Goal: Task Accomplishment & Management: Use online tool/utility

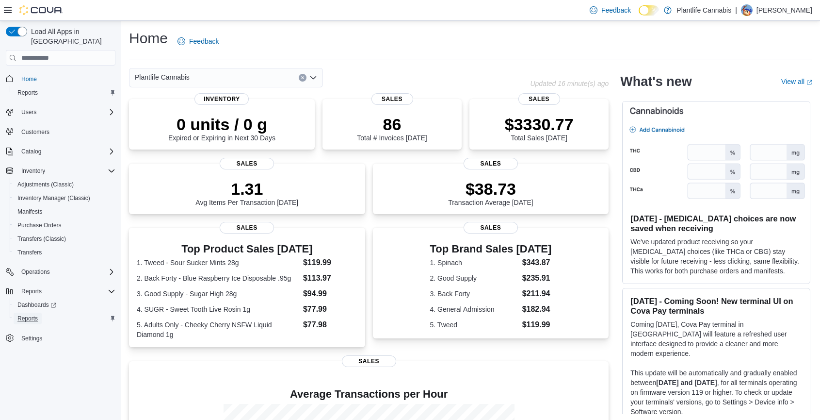
click at [33, 314] on span "Reports" at bounding box center [27, 318] width 20 height 8
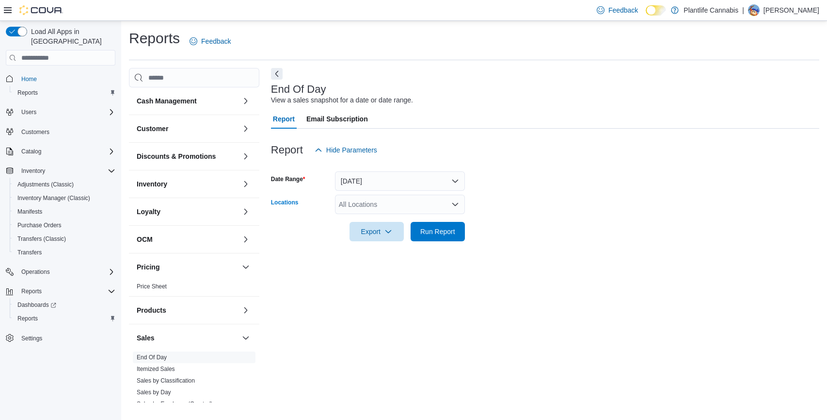
click at [400, 201] on div "All Locations" at bounding box center [400, 203] width 130 height 19
type input "****"
click at [373, 215] on button "Lethbridge" at bounding box center [400, 221] width 130 height 14
click at [529, 207] on form "Date Range [DATE] Locations Lethbridge Export Run Report" at bounding box center [545, 200] width 549 height 81
click at [444, 230] on span "Run Report" at bounding box center [438, 231] width 35 height 10
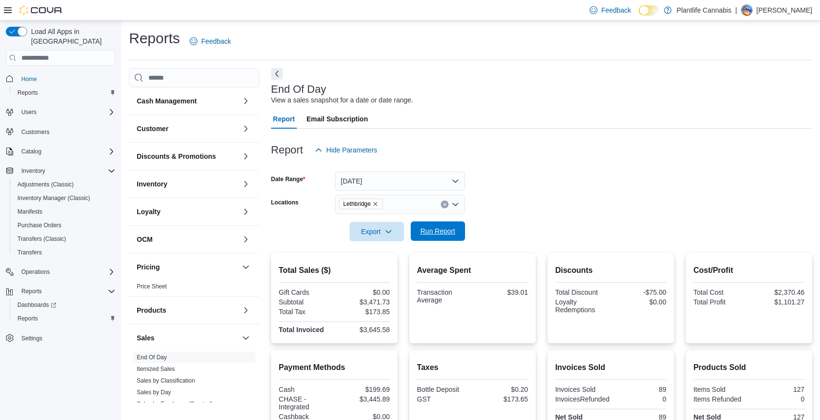
click at [426, 236] on span "Run Report" at bounding box center [438, 230] width 43 height 19
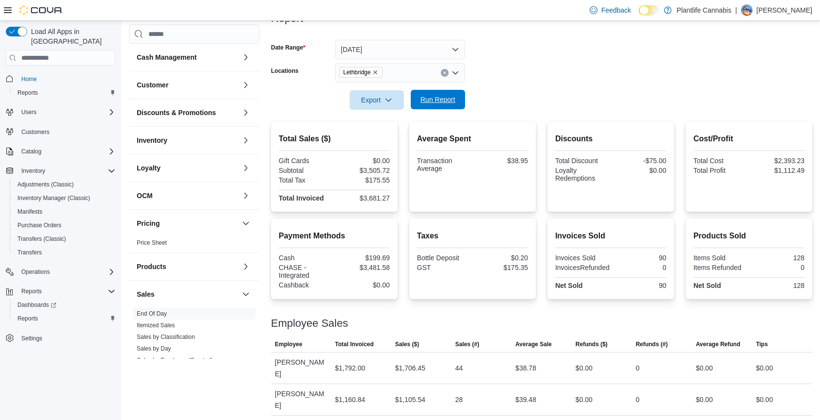
click at [424, 100] on span "Run Report" at bounding box center [438, 100] width 35 height 10
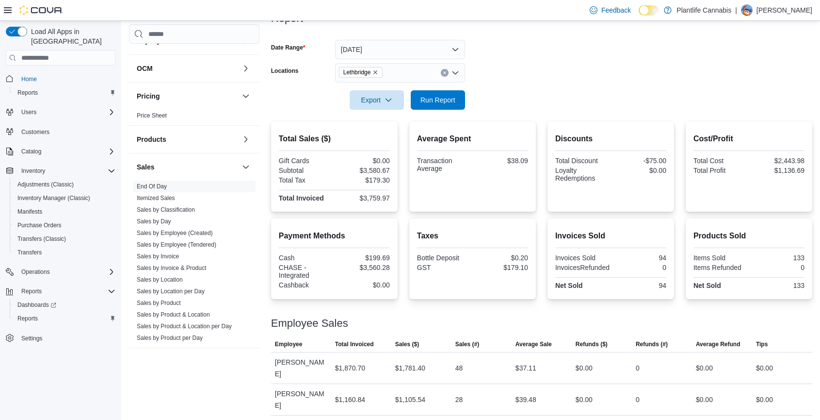
scroll to position [128, 0]
click at [191, 243] on link "Sales by Employee (Tendered)" at bounding box center [177, 243] width 80 height 7
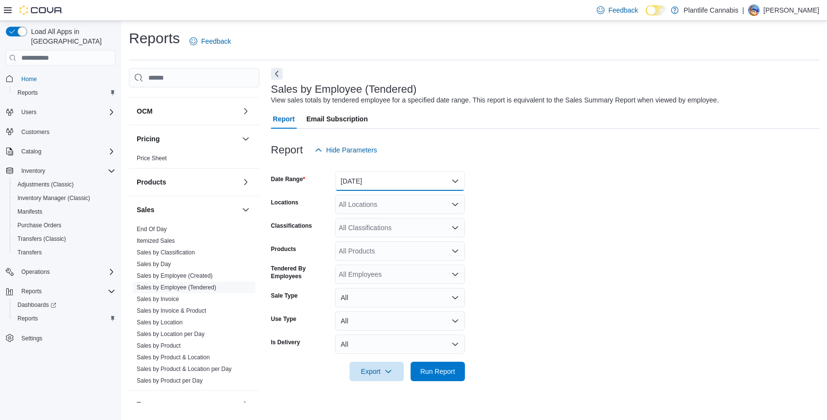
click at [398, 178] on button "[DATE]" at bounding box center [400, 180] width 130 height 19
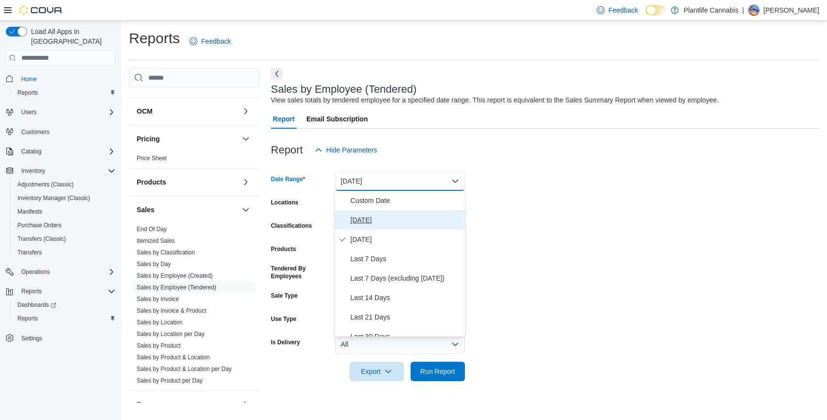
click at [375, 223] on span "[DATE]" at bounding box center [406, 220] width 111 height 12
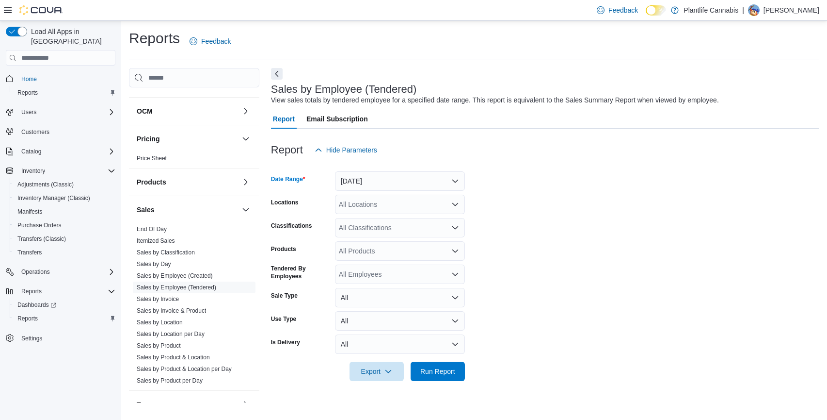
drag, startPoint x: 505, startPoint y: 213, endPoint x: 422, endPoint y: 207, distance: 82.7
click at [504, 213] on form "Date Range [DATE] Locations All Locations Classifications All Classifications P…" at bounding box center [545, 270] width 549 height 221
click at [421, 207] on div "All Locations" at bounding box center [400, 203] width 130 height 19
type input "****"
click at [401, 223] on div "Lethbridge" at bounding box center [400, 221] width 118 height 10
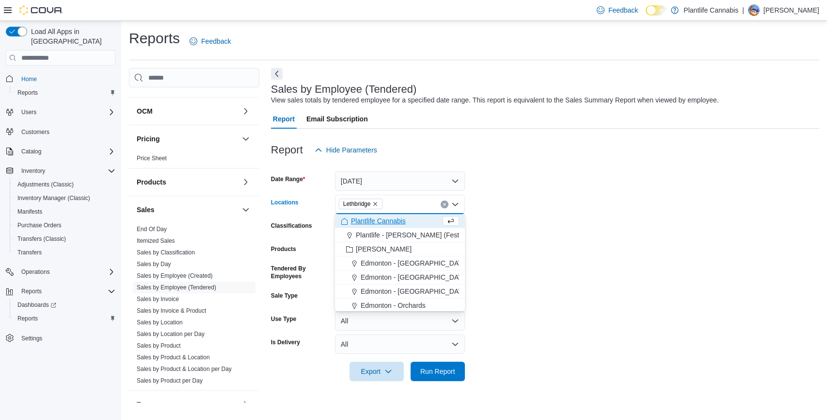
click at [646, 220] on form "Date Range [DATE] Locations [GEOGRAPHIC_DATA] Combo box. Selected. [GEOGRAPHIC_…" at bounding box center [545, 270] width 549 height 221
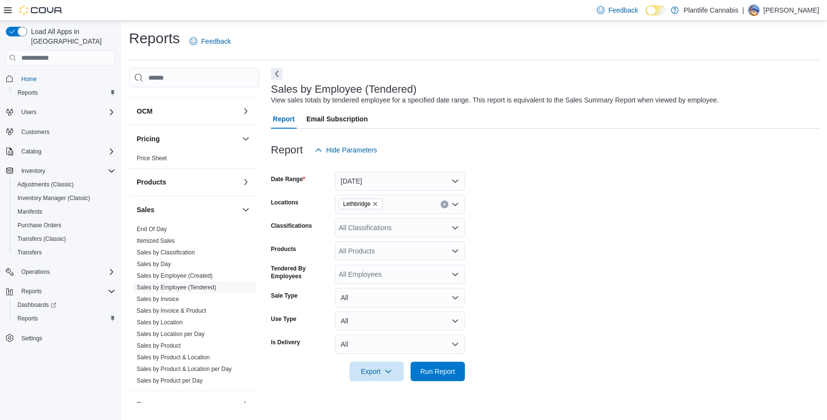
click at [382, 231] on div "All Classifications" at bounding box center [400, 227] width 130 height 19
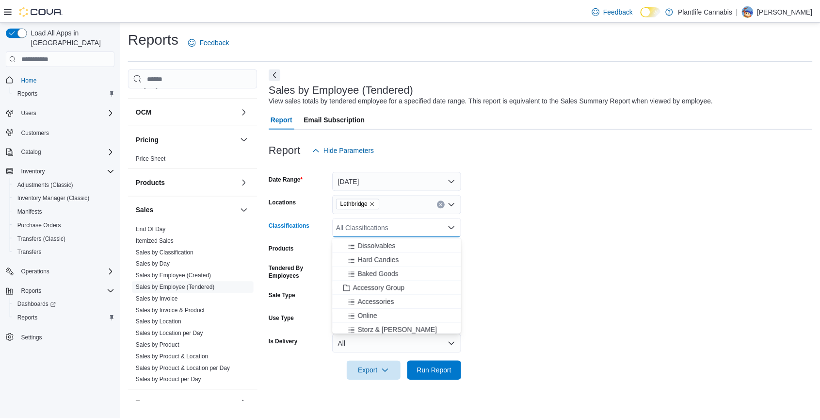
scroll to position [97, 0]
click at [387, 284] on span "Accessory Group" at bounding box center [382, 288] width 52 height 10
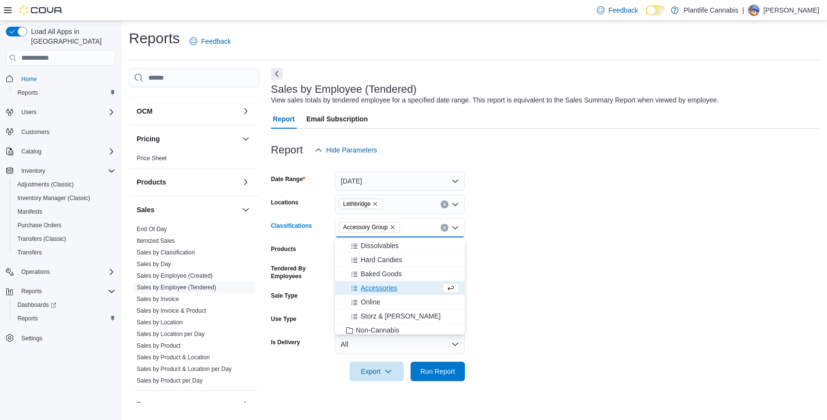
click at [560, 285] on form "Date Range [DATE] Locations Lethbridge Classifications Accessory Group Combo bo…" at bounding box center [545, 270] width 549 height 221
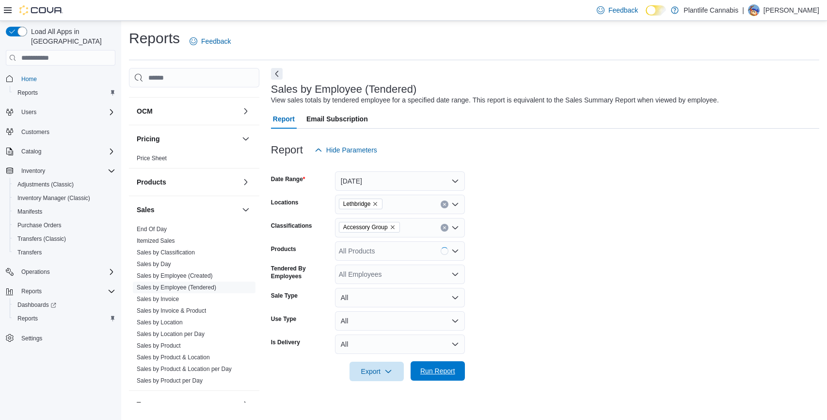
click at [440, 374] on span "Run Report" at bounding box center [438, 371] width 35 height 10
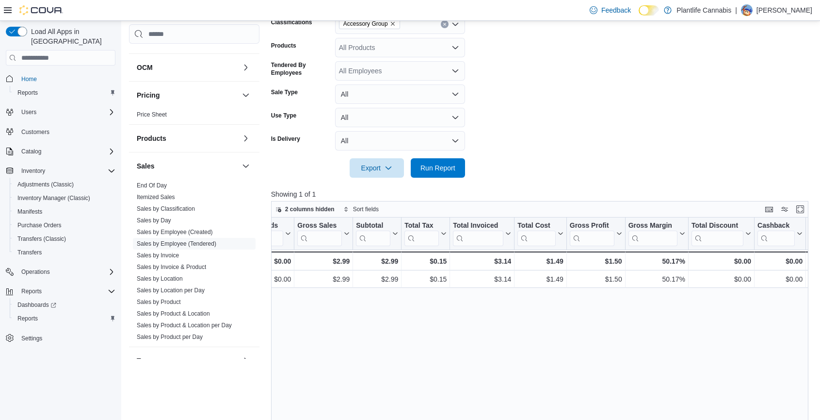
scroll to position [0, 541]
click at [156, 186] on link "End Of Day" at bounding box center [152, 185] width 30 height 7
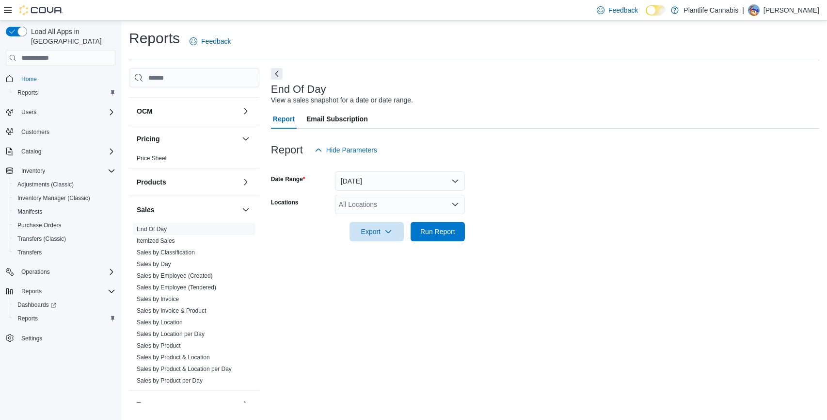
click at [387, 210] on div "All Locations" at bounding box center [400, 203] width 130 height 19
type input "****"
click at [380, 220] on span "Lethbridge" at bounding box center [377, 221] width 32 height 10
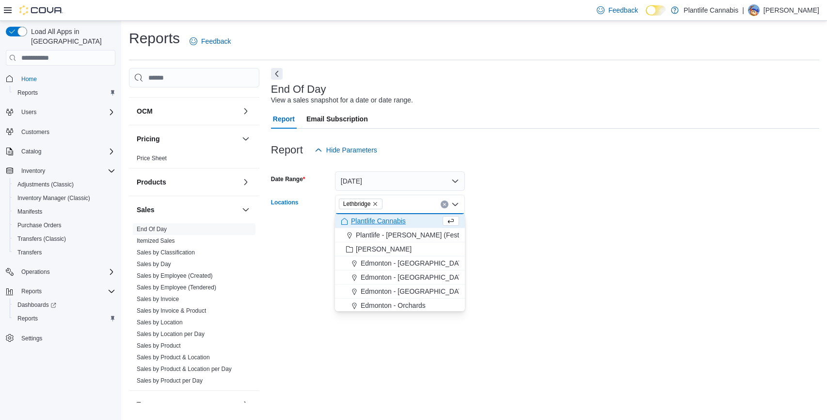
click at [599, 221] on div at bounding box center [545, 218] width 549 height 8
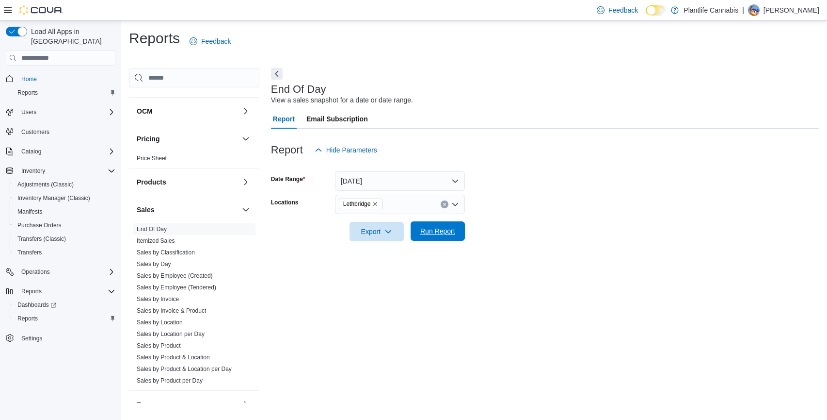
click at [449, 231] on span "Run Report" at bounding box center [438, 231] width 35 height 10
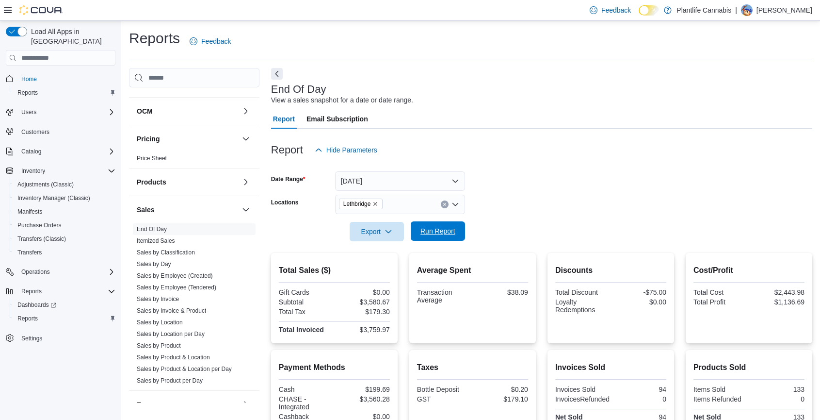
click at [458, 230] on span "Run Report" at bounding box center [438, 230] width 43 height 19
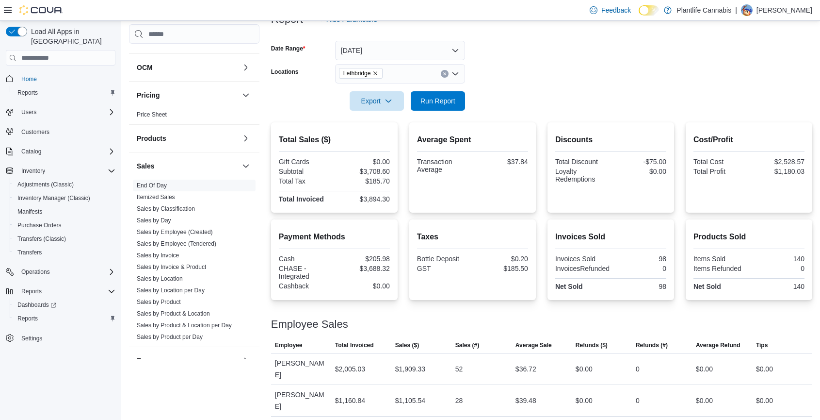
scroll to position [131, 0]
click at [437, 105] on span "Run Report" at bounding box center [438, 99] width 43 height 19
click at [442, 104] on span "Run Report" at bounding box center [438, 100] width 35 height 10
click at [439, 104] on span "Run Report" at bounding box center [438, 100] width 35 height 10
click at [429, 99] on span "Run Report" at bounding box center [438, 100] width 35 height 10
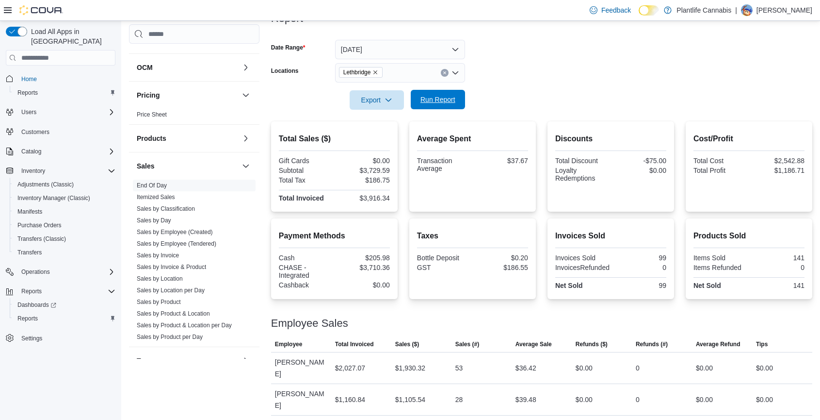
click at [442, 103] on span "Run Report" at bounding box center [438, 100] width 35 height 10
